Goal: Task Accomplishment & Management: Manage account settings

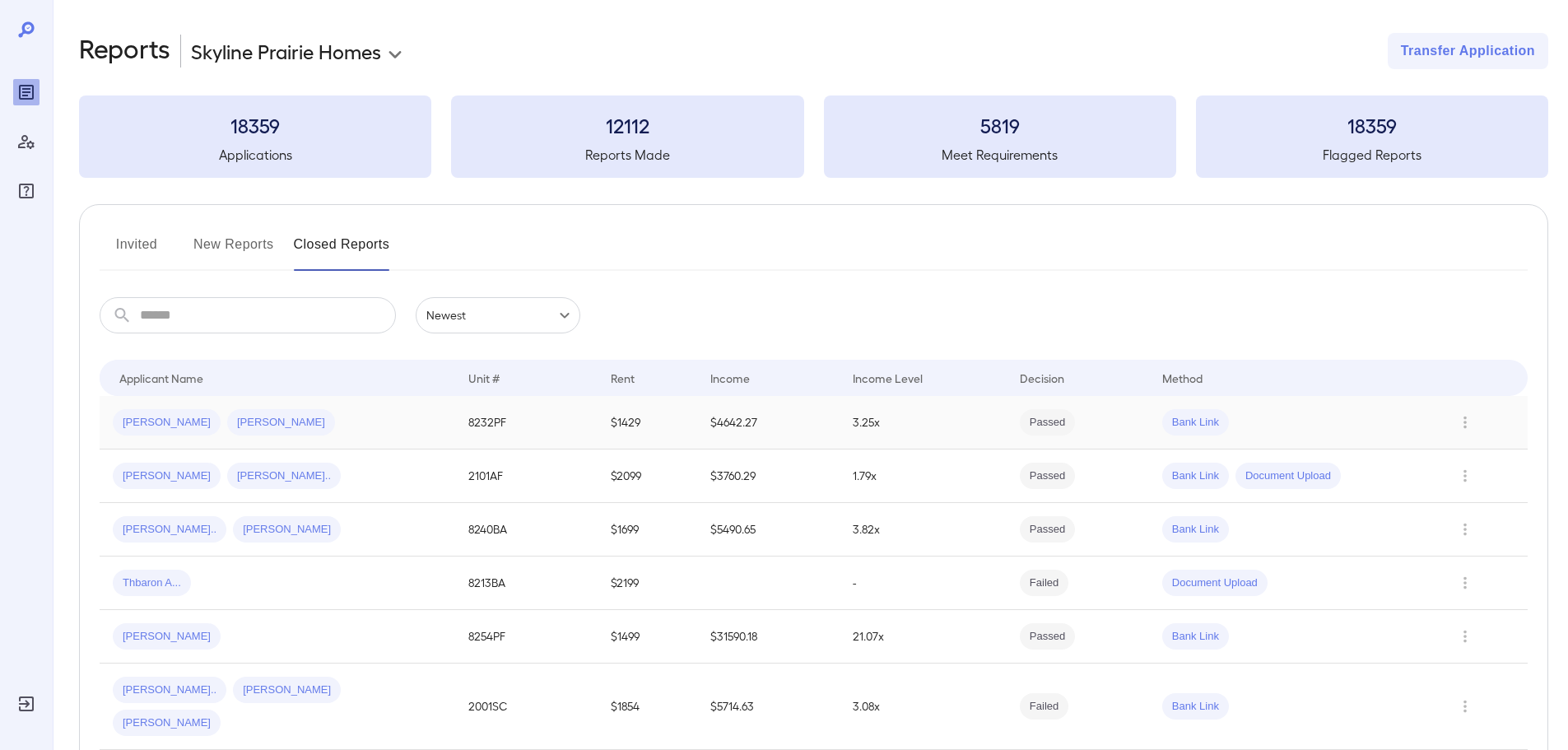
click at [204, 420] on span "[PERSON_NAME]" at bounding box center [167, 423] width 108 height 16
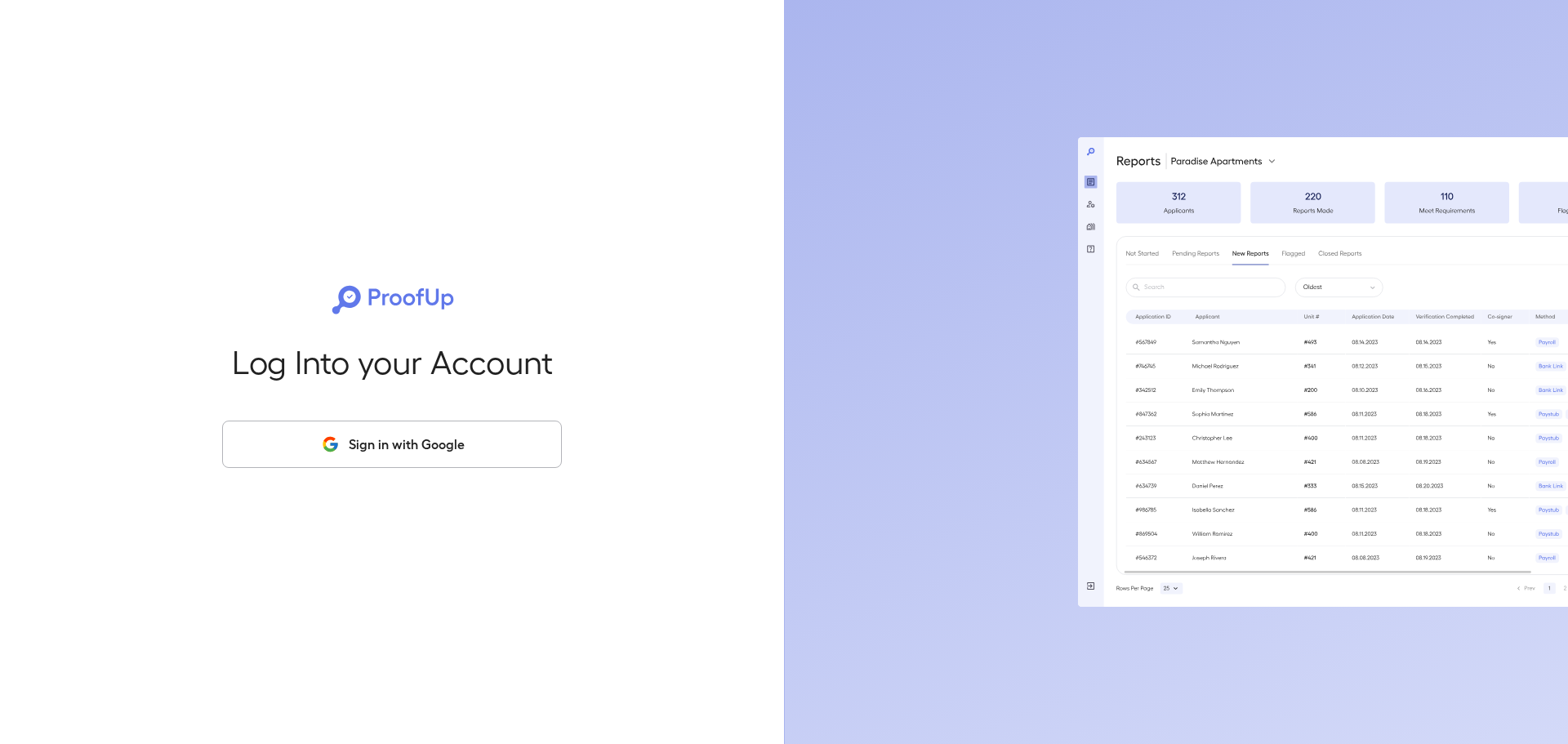
click at [435, 450] on button "Sign in with Google" at bounding box center [392, 444] width 340 height 48
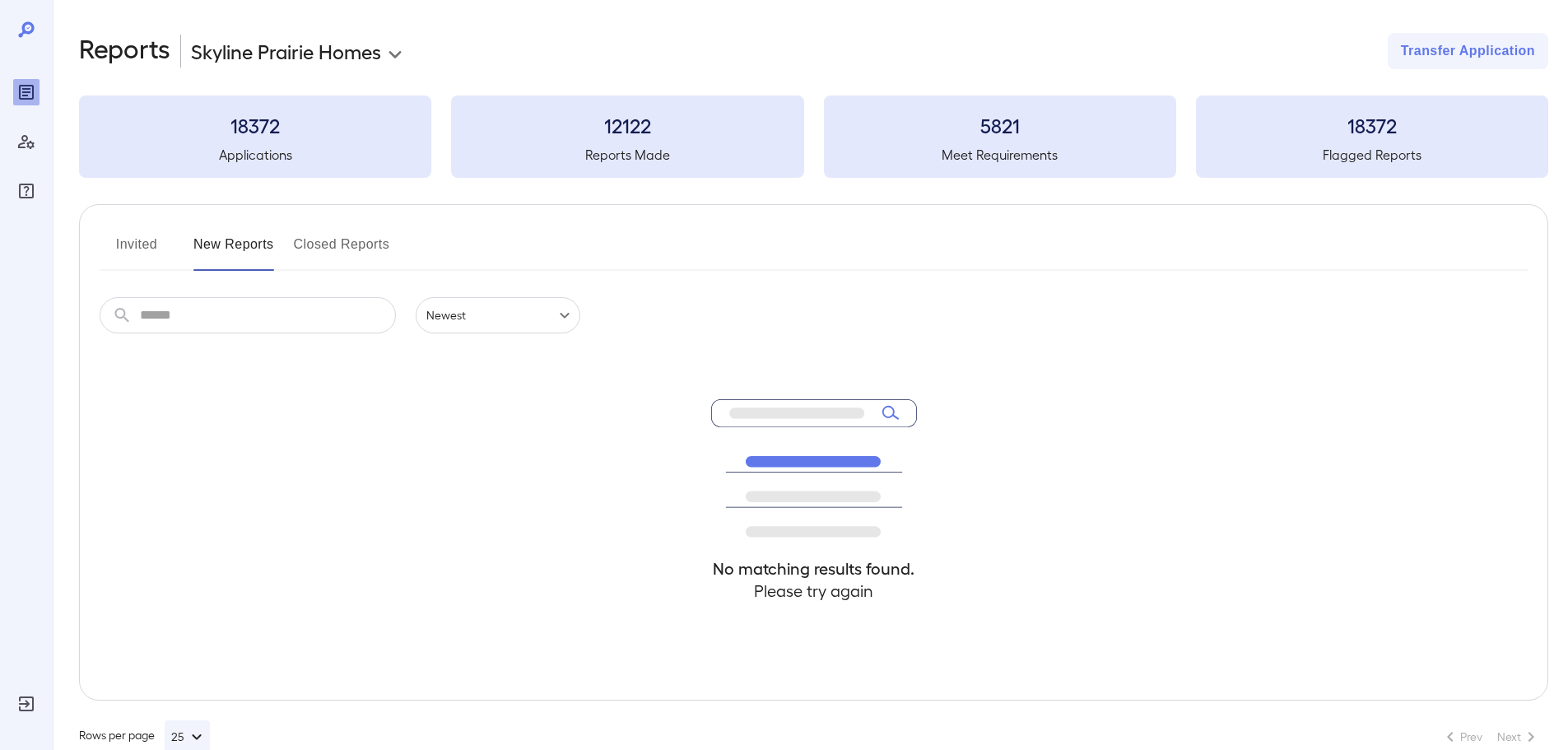
drag, startPoint x: 374, startPoint y: 241, endPoint x: 441, endPoint y: 237, distance: 67.1
click at [374, 240] on button "Closed Reports" at bounding box center [342, 251] width 96 height 39
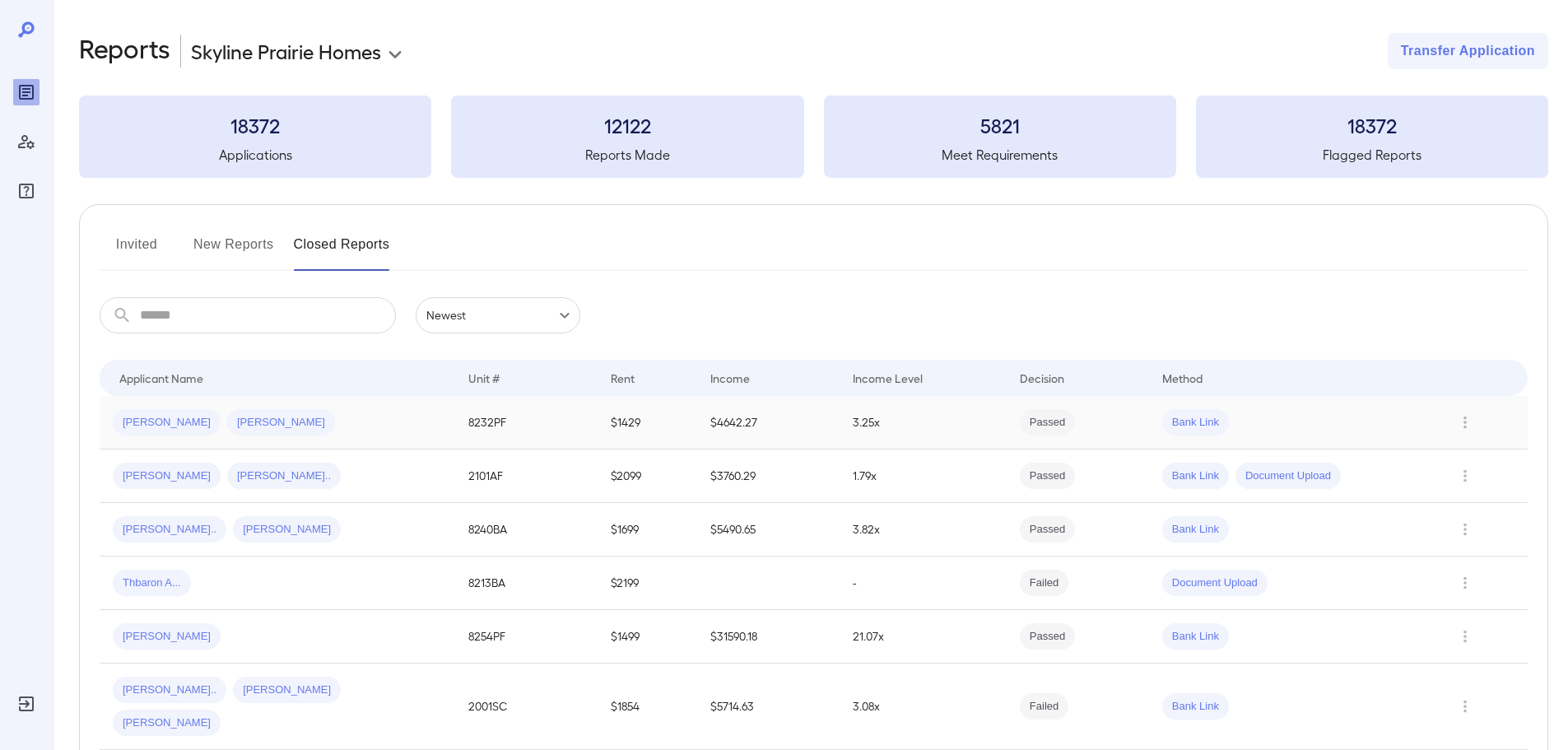
click at [227, 418] on span "Natalie A..." at bounding box center [281, 423] width 108 height 16
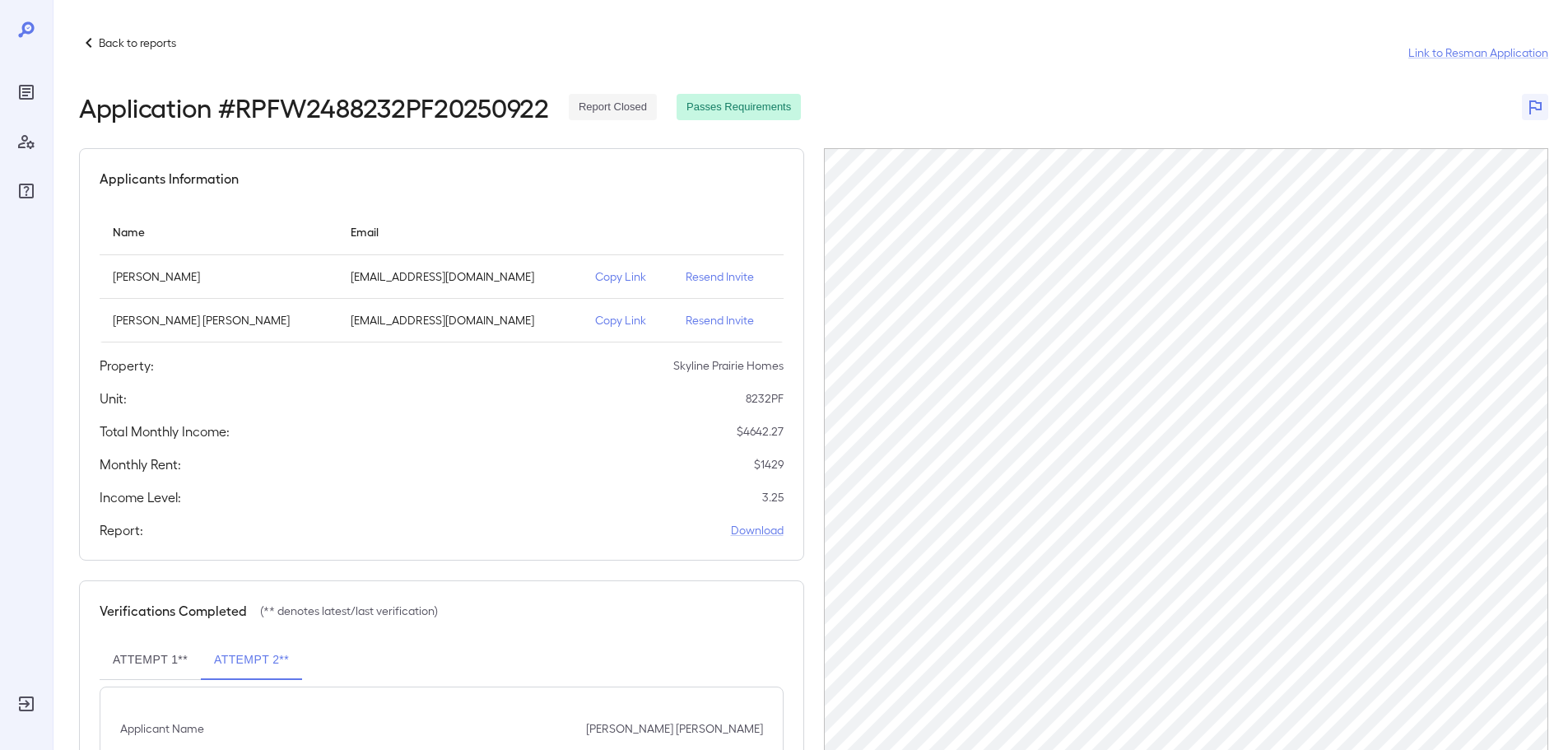
click at [112, 34] on p "Back to reports" at bounding box center [137, 42] width 78 height 17
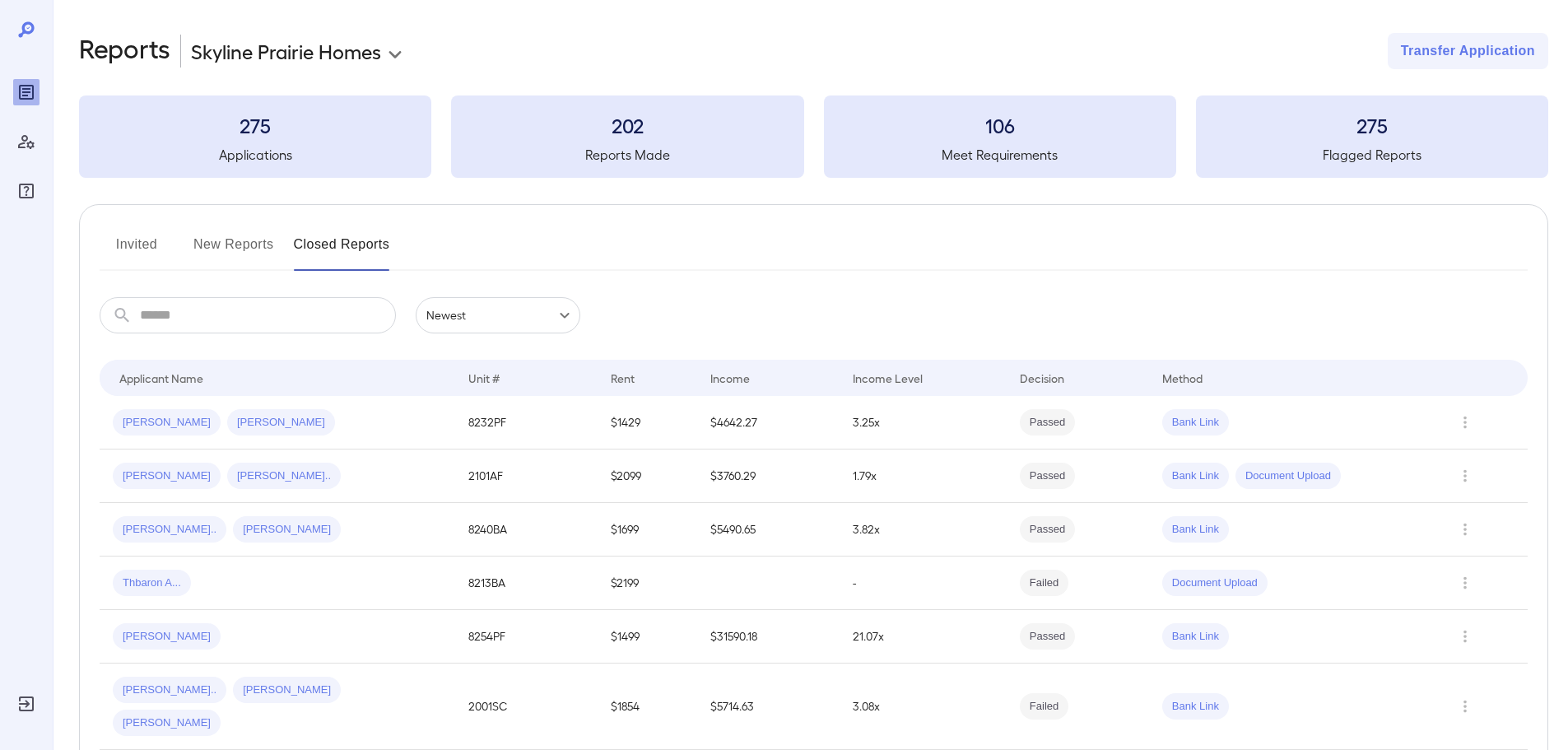
click at [232, 237] on button "New Reports" at bounding box center [234, 251] width 81 height 39
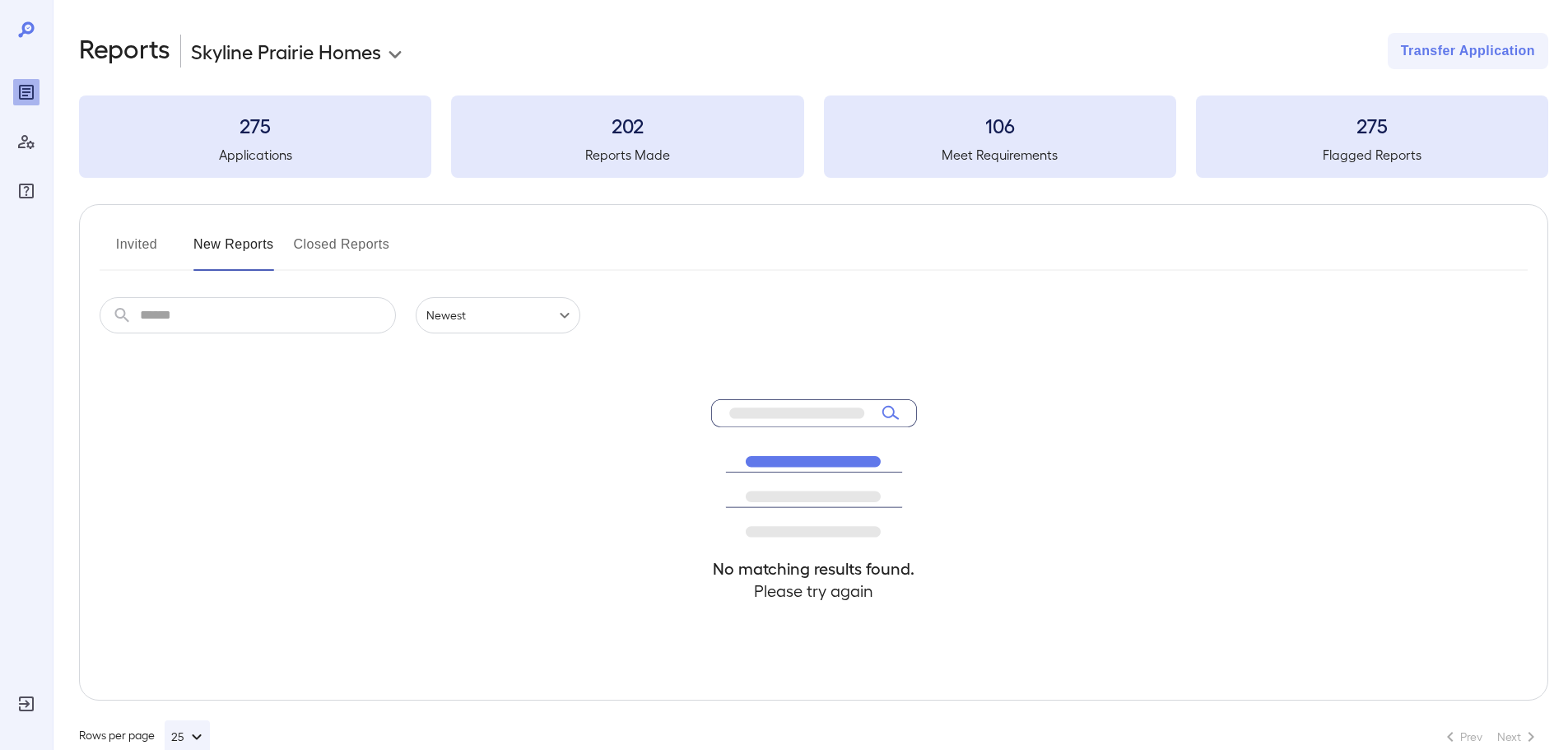
click at [125, 244] on button "Invited" at bounding box center [135, 251] width 74 height 39
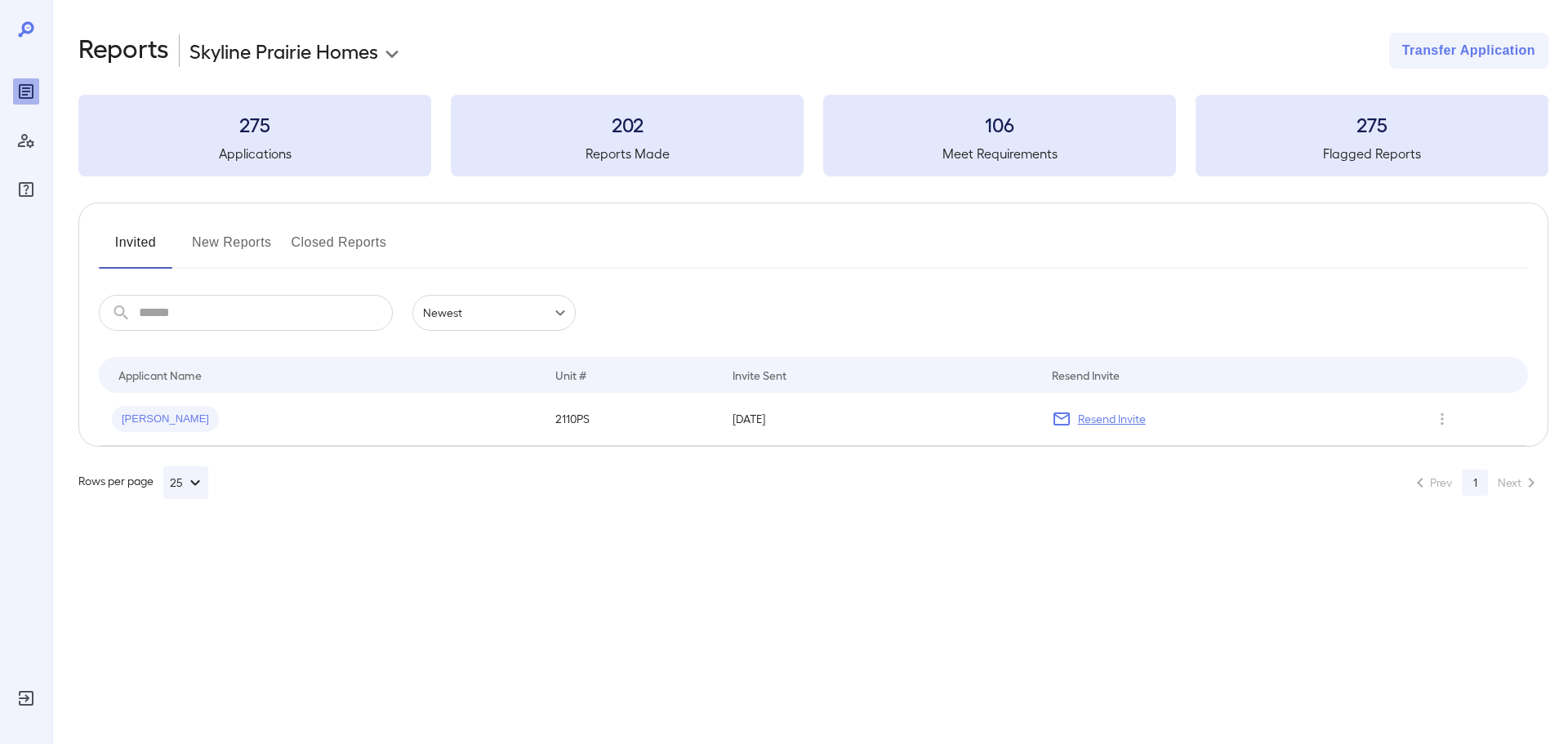
drag, startPoint x: 199, startPoint y: 410, endPoint x: 678, endPoint y: 458, distance: 481.4
click at [197, 412] on div "Bobbie J..." at bounding box center [320, 419] width 417 height 26
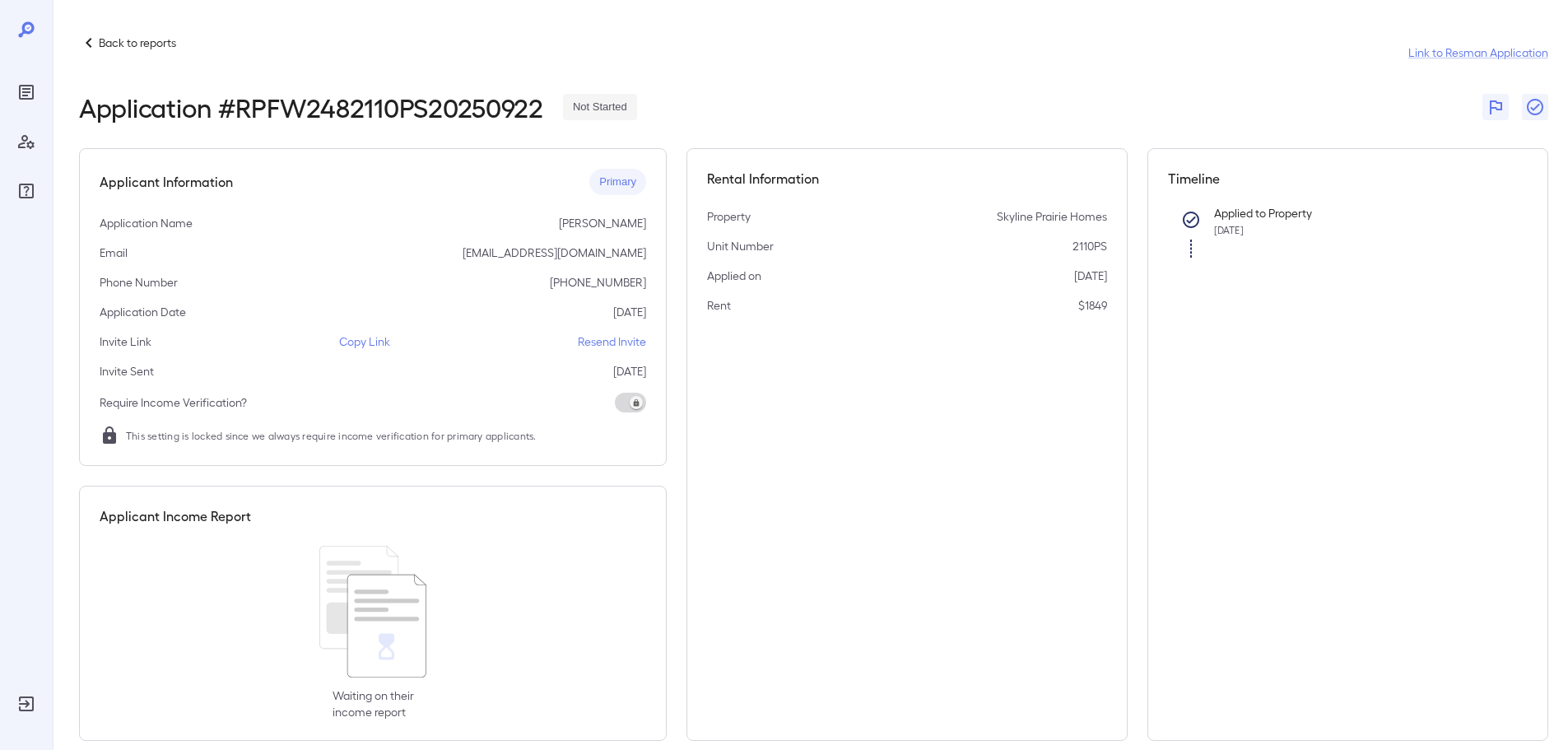
click at [348, 343] on p "Copy Link" at bounding box center [364, 342] width 51 height 17
click at [104, 32] on div "Back to reports Link to Resman Application Application # RPFW2482110PS20250922 …" at bounding box center [811, 387] width 1516 height 774
click at [101, 49] on p "Back to reports" at bounding box center [137, 42] width 78 height 17
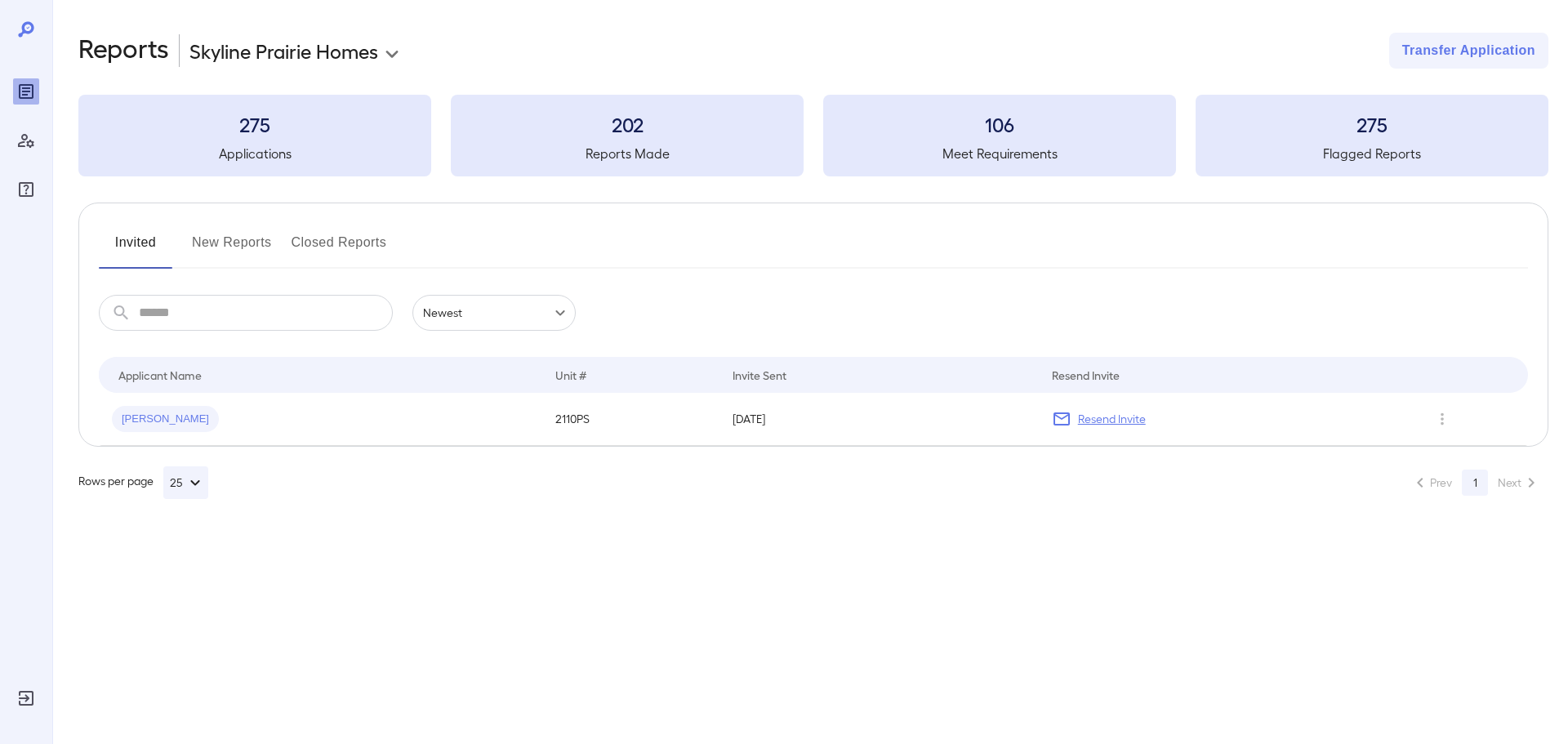
click at [258, 247] on button "New Reports" at bounding box center [232, 249] width 80 height 39
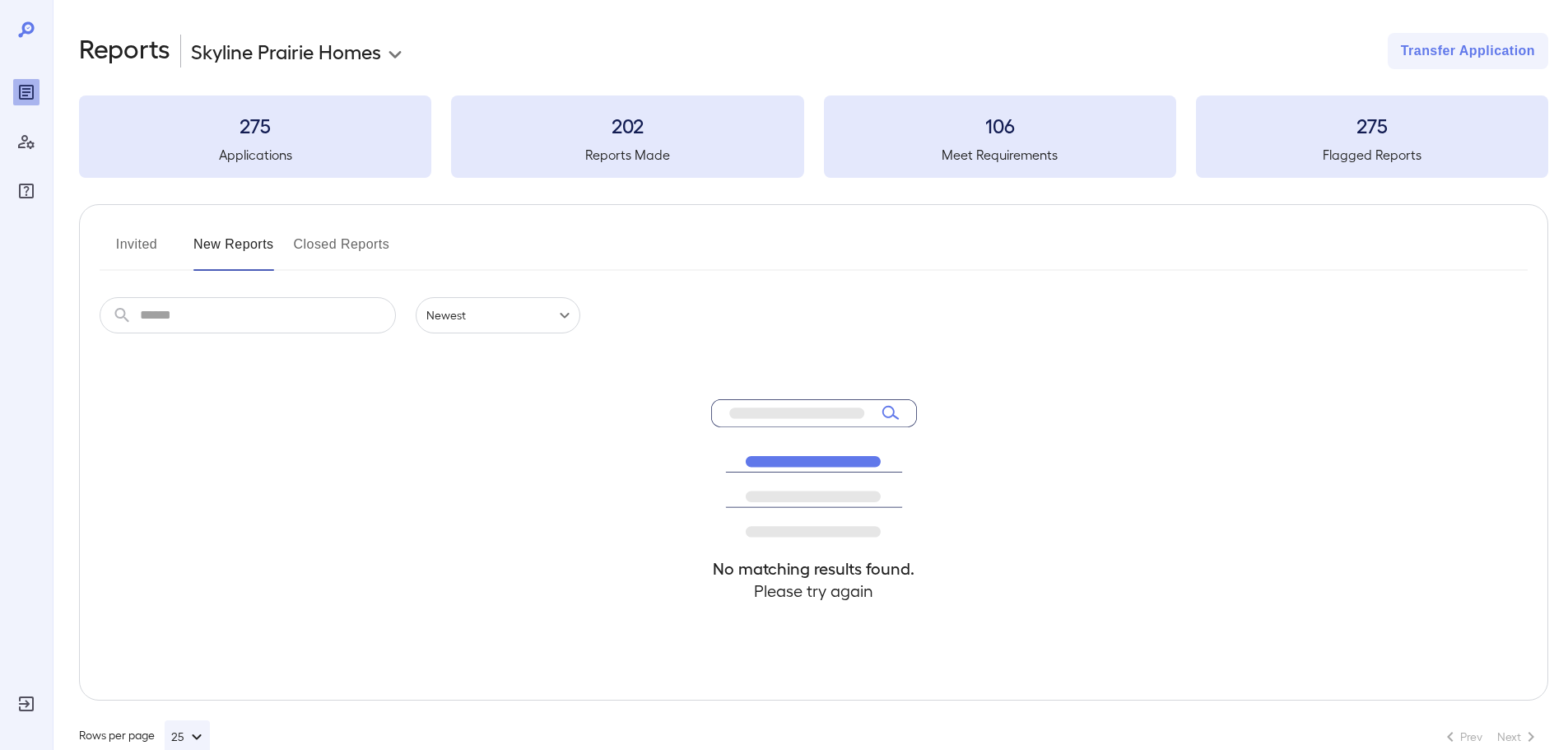
click at [151, 245] on button "Invited" at bounding box center [135, 251] width 74 height 39
